Goal: Transaction & Acquisition: Purchase product/service

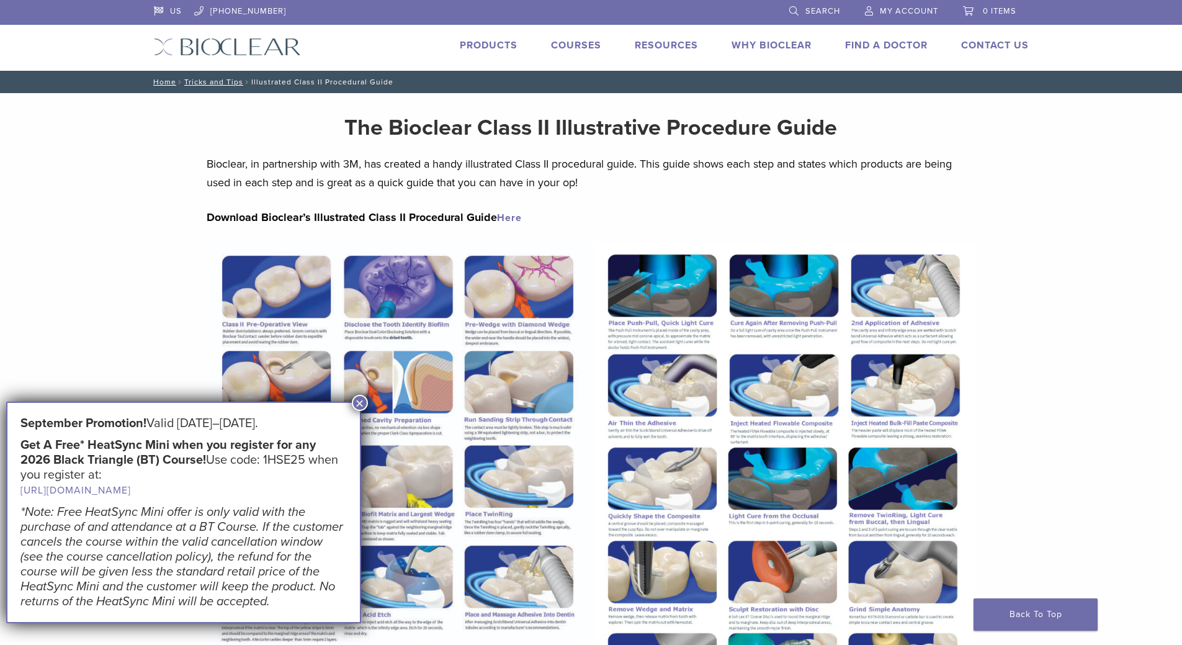
click at [361, 398] on button "×" at bounding box center [360, 403] width 16 height 16
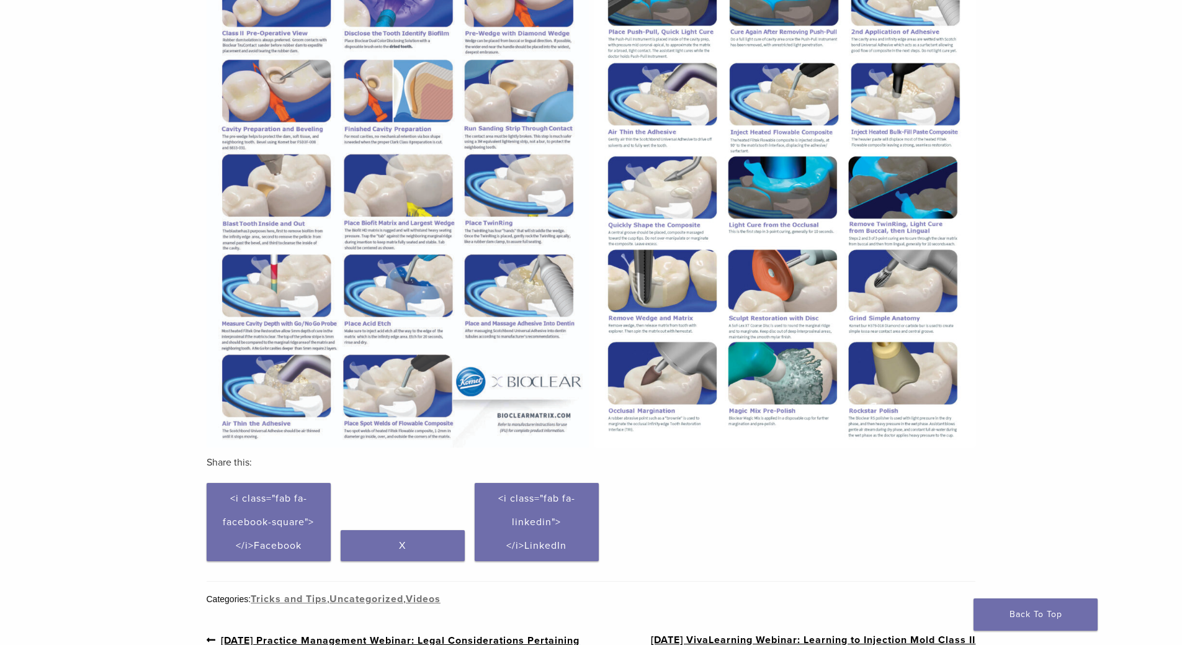
scroll to position [326, 0]
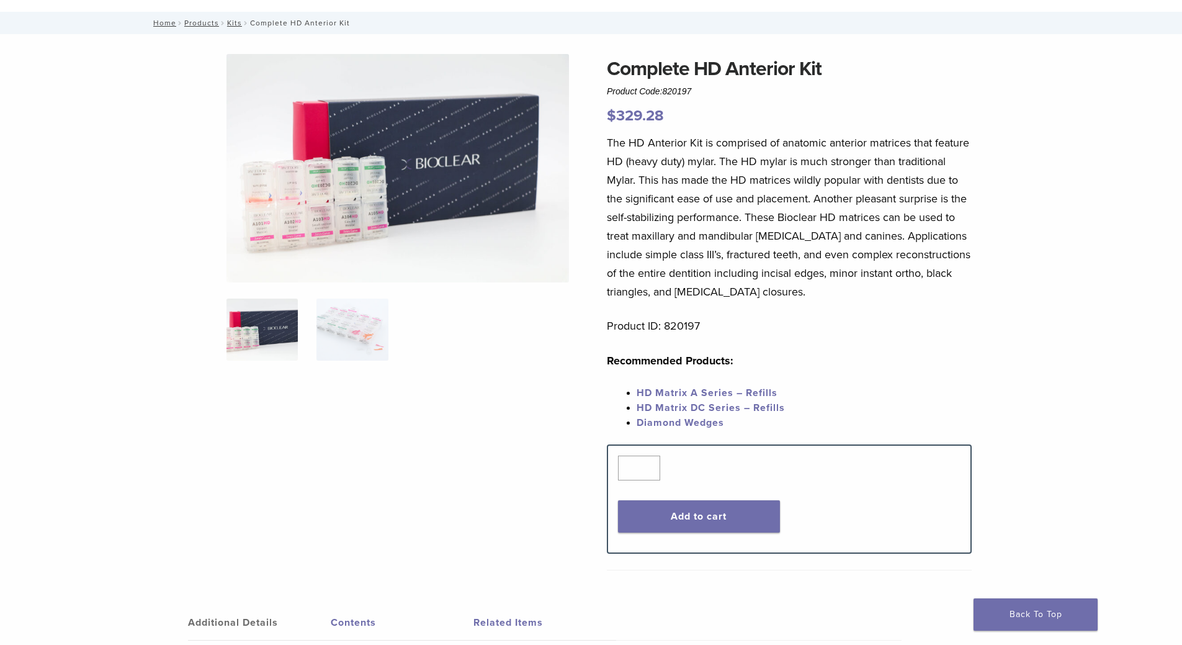
scroll to position [47, 0]
